Goal: Information Seeking & Learning: Learn about a topic

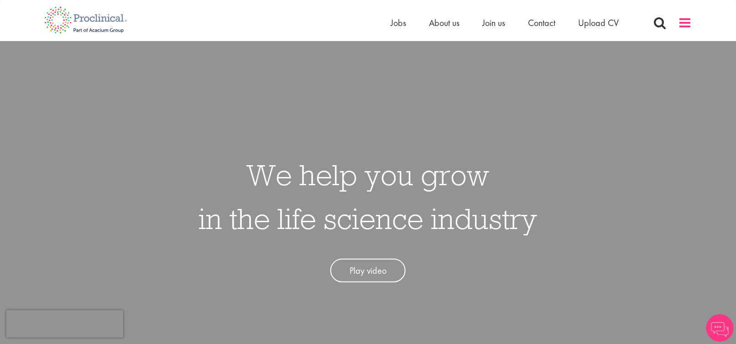
click at [689, 21] on span at bounding box center [685, 23] width 14 height 14
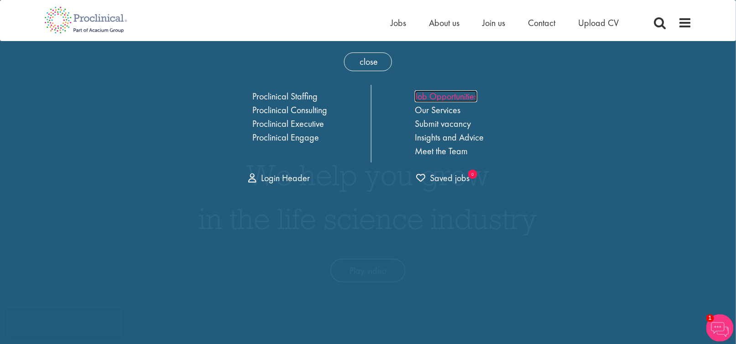
click at [444, 94] on link "Job Opportunities" at bounding box center [446, 96] width 62 height 12
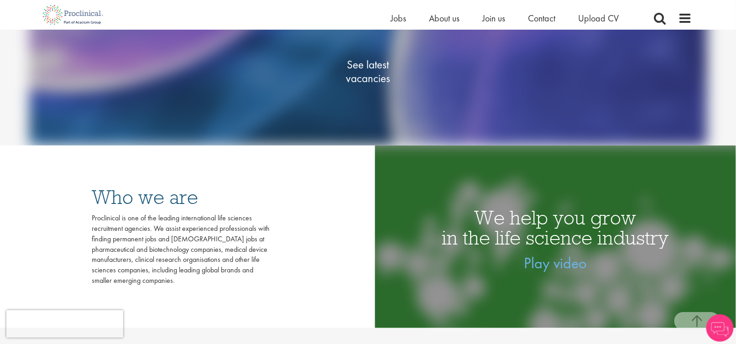
scroll to position [182, 0]
click at [374, 61] on span "See latest vacancies" at bounding box center [367, 71] width 91 height 27
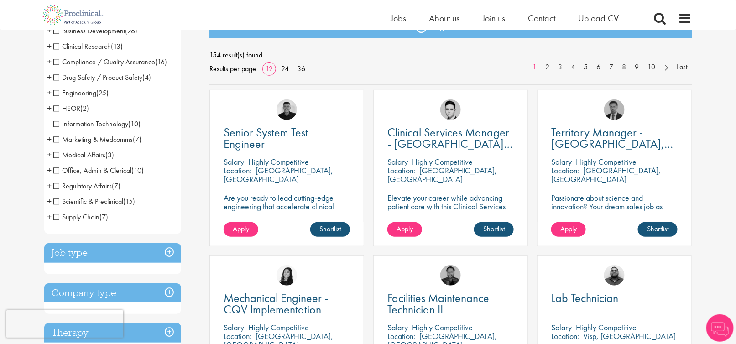
scroll to position [137, 0]
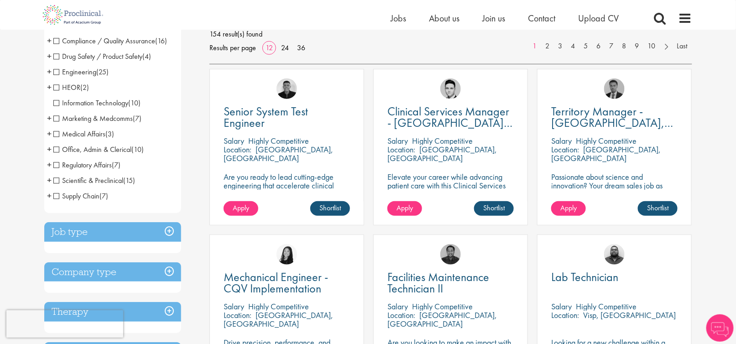
click at [51, 180] on span "+" at bounding box center [49, 180] width 5 height 14
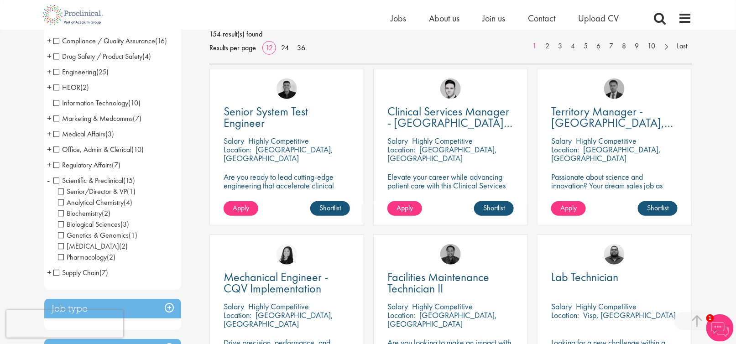
scroll to position [182, 0]
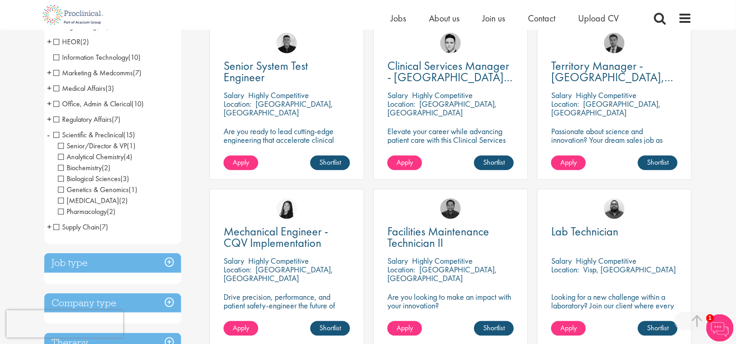
click at [58, 211] on span "Pharmacology" at bounding box center [82, 212] width 49 height 10
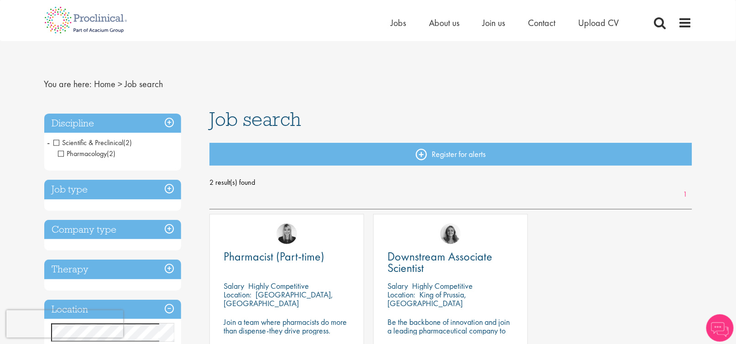
click at [56, 143] on span "Scientific & Preclinical" at bounding box center [88, 143] width 70 height 10
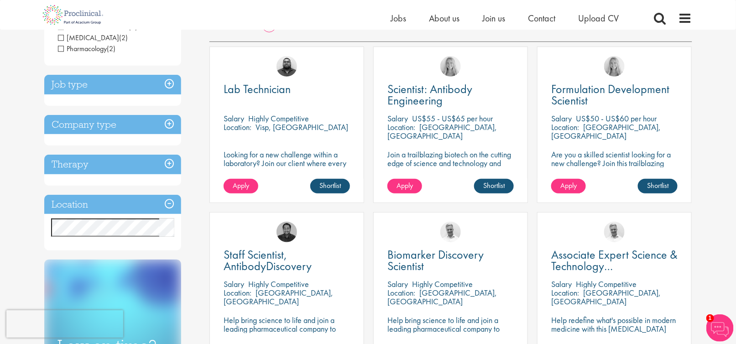
scroll to position [182, 0]
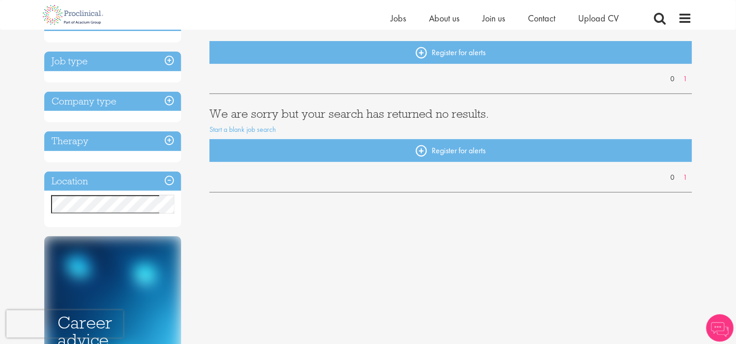
scroll to position [91, 0]
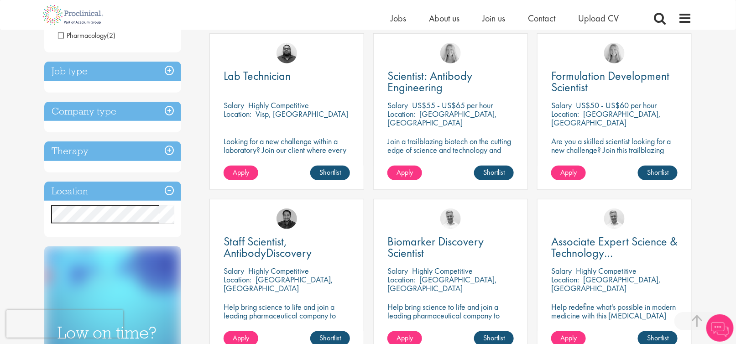
scroll to position [182, 0]
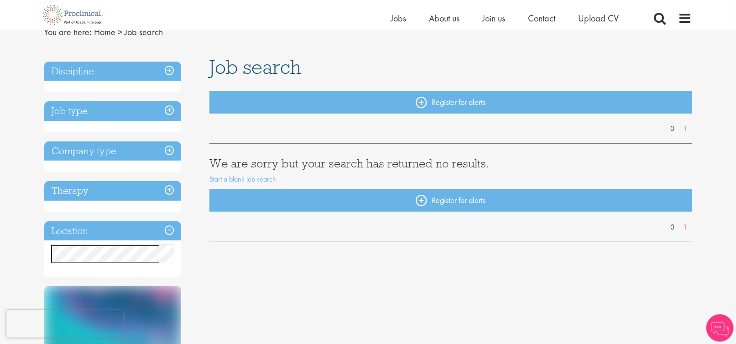
scroll to position [91, 0]
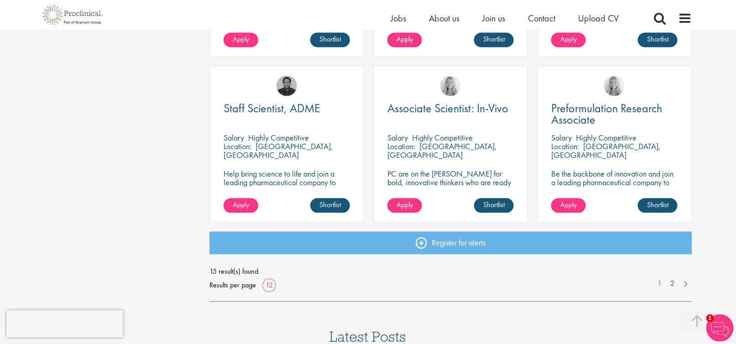
scroll to position [639, 0]
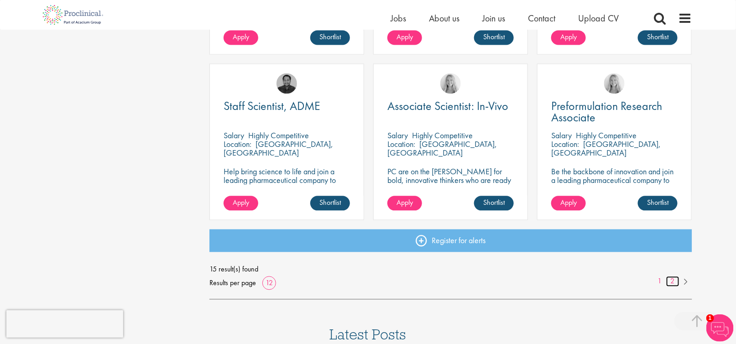
click at [674, 279] on link "2" at bounding box center [672, 281] width 13 height 10
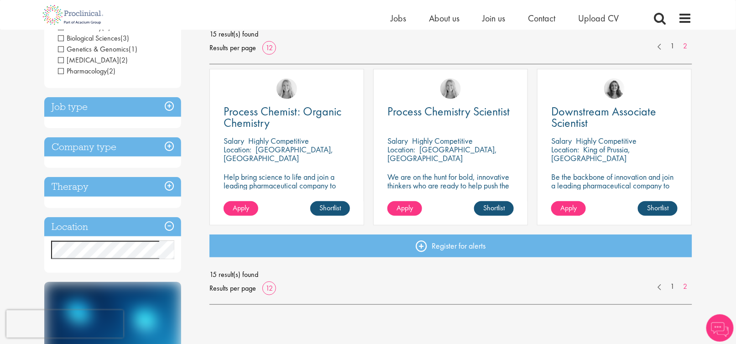
scroll to position [137, 0]
click at [670, 286] on link "1" at bounding box center [672, 286] width 13 height 10
